Goal: Task Accomplishment & Management: Complete application form

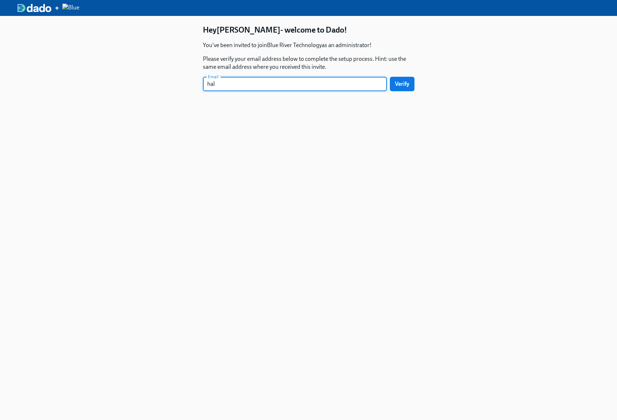
type input "haley.watson@bluerivertech.com"
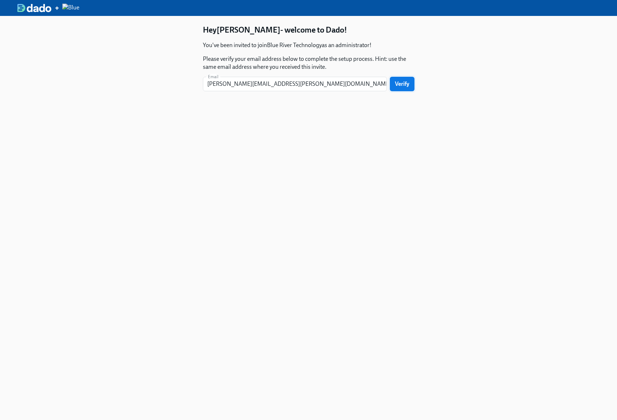
click at [408, 88] on span "Verify" at bounding box center [402, 83] width 14 height 7
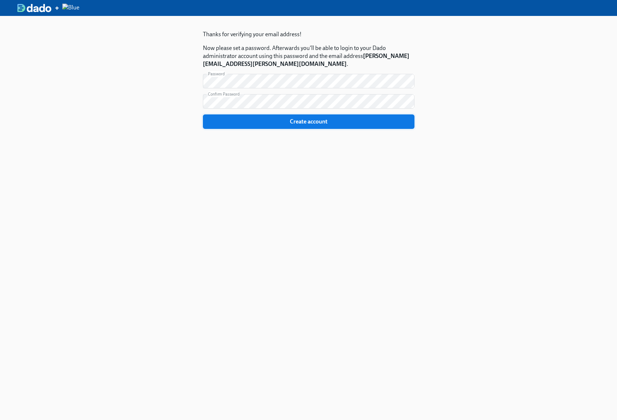
click at [318, 129] on button "Create account" at bounding box center [309, 122] width 212 height 14
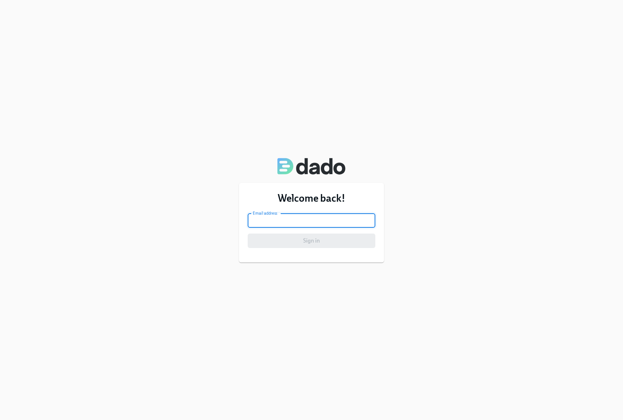
click at [284, 224] on input "email" at bounding box center [312, 220] width 128 height 14
type input "[PERSON_NAME][EMAIL_ADDRESS][PERSON_NAME][DOMAIN_NAME]"
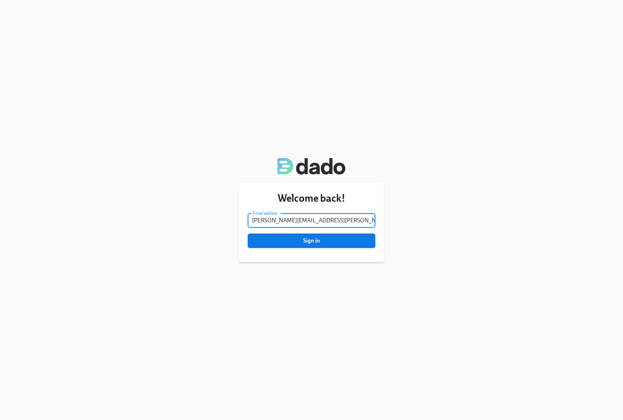
click at [307, 240] on span "Sign in" at bounding box center [311, 240] width 117 height 7
click at [313, 241] on span "Sign in" at bounding box center [311, 240] width 117 height 7
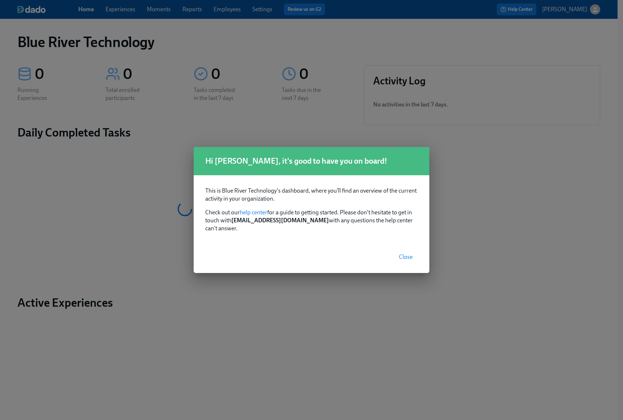
click at [406, 261] on span "Close" at bounding box center [406, 257] width 14 height 7
